Goal: Transaction & Acquisition: Obtain resource

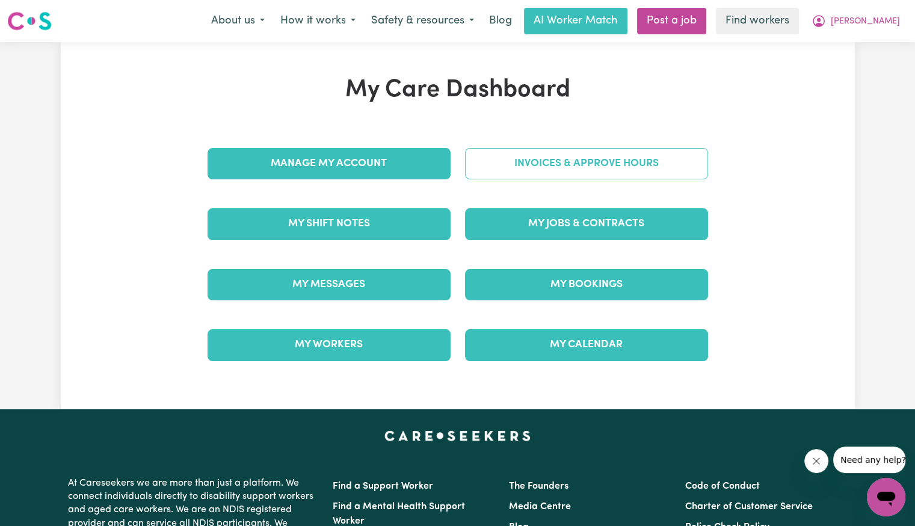
click at [513, 167] on link "Invoices & Approve Hours" at bounding box center [586, 163] width 243 height 31
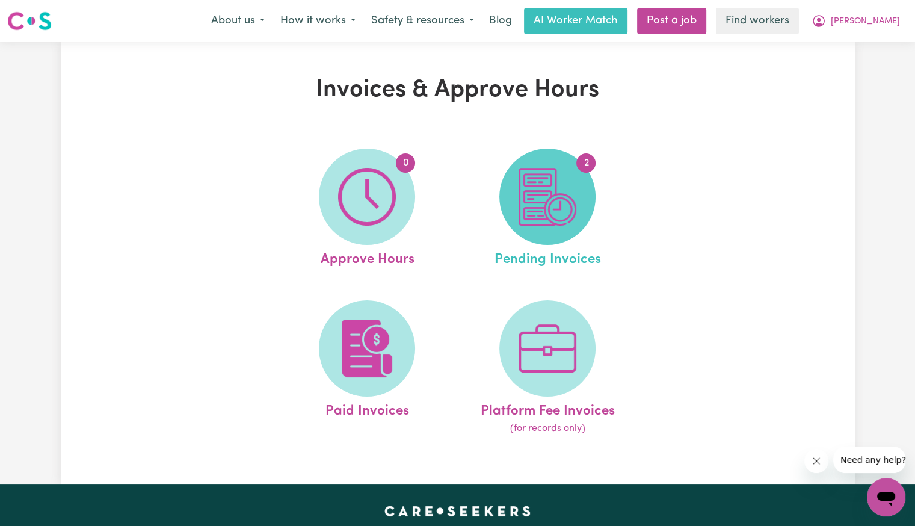
click at [568, 205] on img at bounding box center [548, 197] width 58 height 58
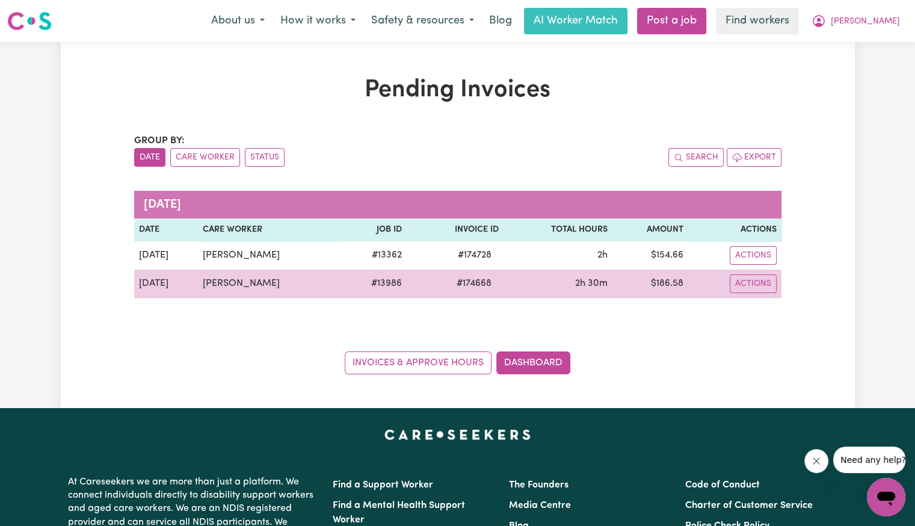
click at [460, 285] on span "# 174668" at bounding box center [473, 283] width 49 height 14
copy span "174668"
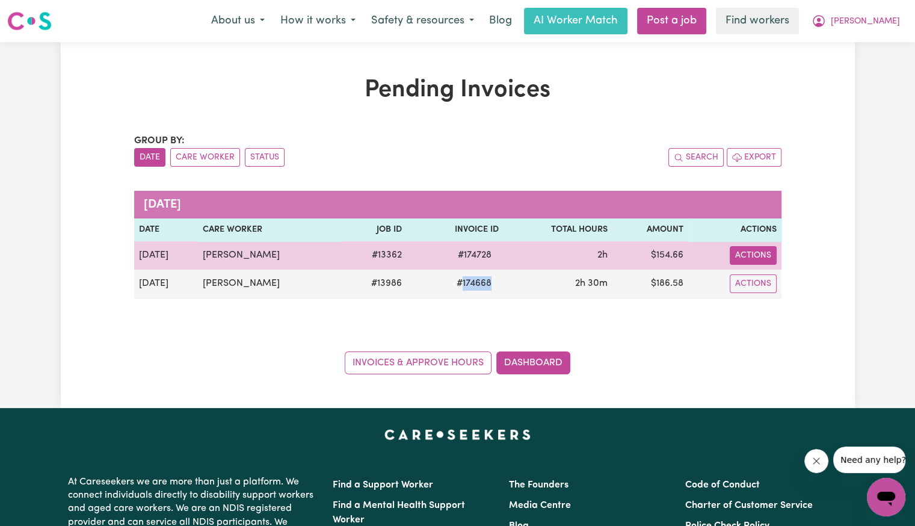
click at [760, 253] on button "Actions" at bounding box center [753, 255] width 47 height 19
click at [765, 272] on link "Download Invoice" at bounding box center [790, 283] width 110 height 24
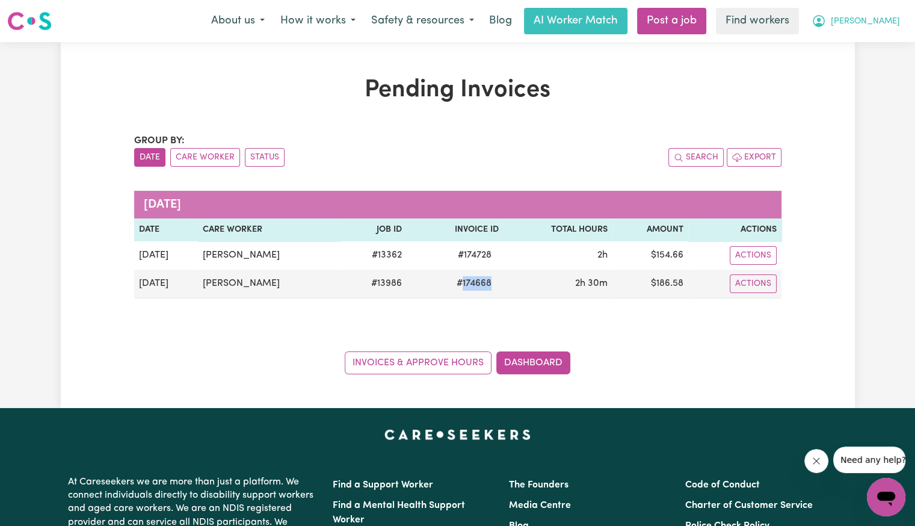
click at [880, 17] on span "[PERSON_NAME]" at bounding box center [865, 21] width 69 height 13
click at [855, 63] on link "Logout" at bounding box center [859, 69] width 95 height 23
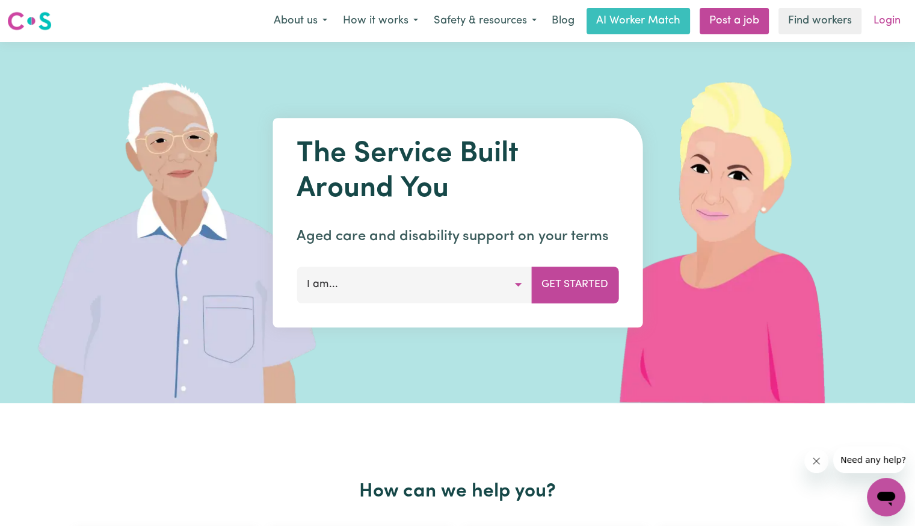
click at [880, 18] on link "Login" at bounding box center [887, 21] width 42 height 26
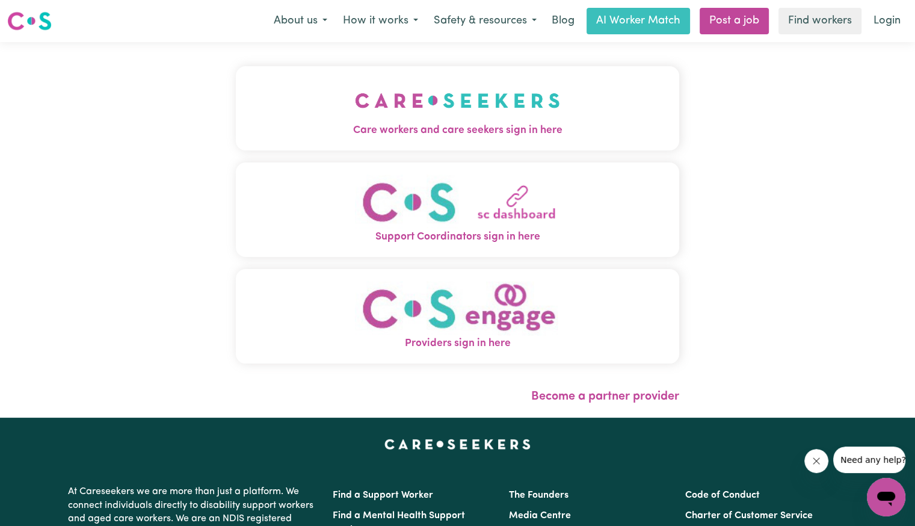
click at [457, 112] on img "Care workers and care seekers sign in here" at bounding box center [457, 100] width 205 height 45
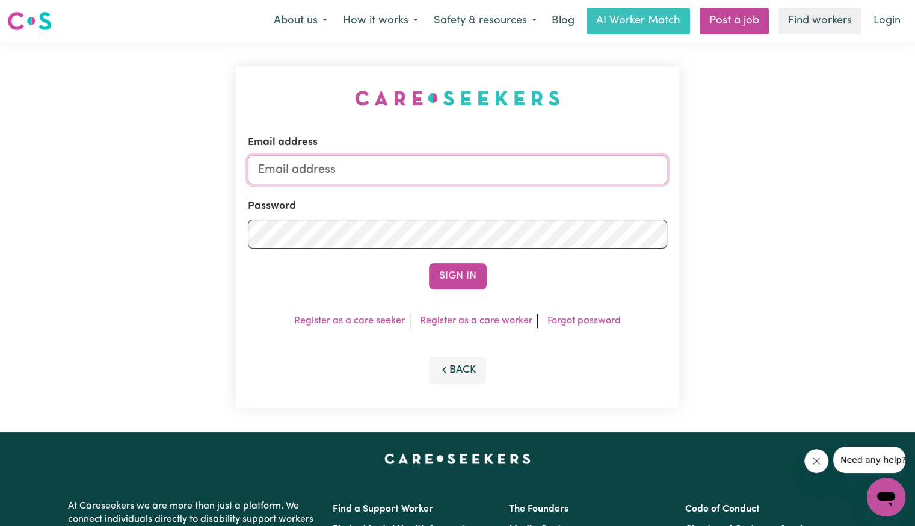
click at [485, 173] on input "Email address" at bounding box center [457, 169] width 419 height 29
drag, startPoint x: 320, startPoint y: 170, endPoint x: 864, endPoint y: 266, distance: 552.9
click at [864, 266] on div "Email address [EMAIL_ADDRESS][DOMAIN_NAME] Password Sign In Register as a care …" at bounding box center [457, 237] width 915 height 390
type input "[EMAIL_ADDRESS][DOMAIN_NAME]"
click at [429, 263] on button "Sign In" at bounding box center [458, 276] width 58 height 26
